Goal: Task Accomplishment & Management: Manage account settings

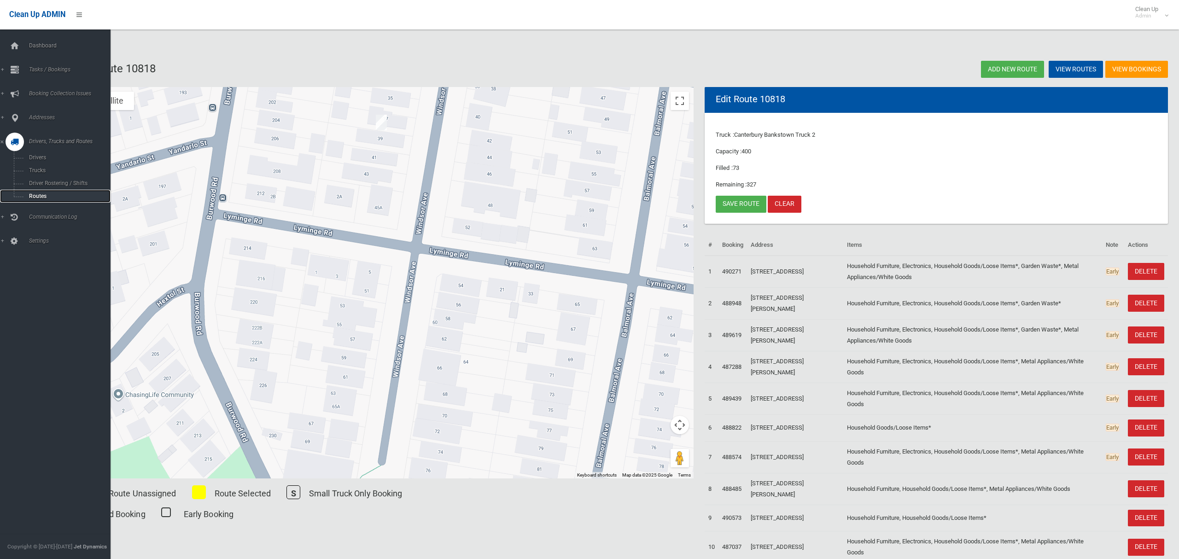
click at [36, 193] on span "Routes" at bounding box center [64, 196] width 76 height 6
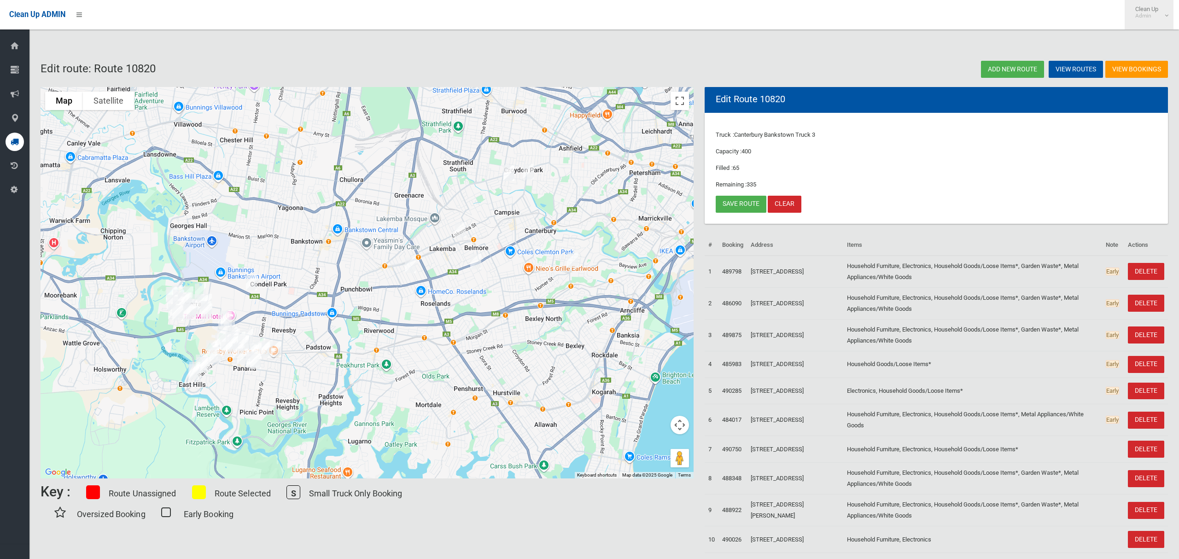
click at [1154, 18] on small "Admin" at bounding box center [1147, 15] width 23 height 7
click at [1143, 38] on link "Logout" at bounding box center [1150, 40] width 48 height 16
